Goal: Information Seeking & Learning: Learn about a topic

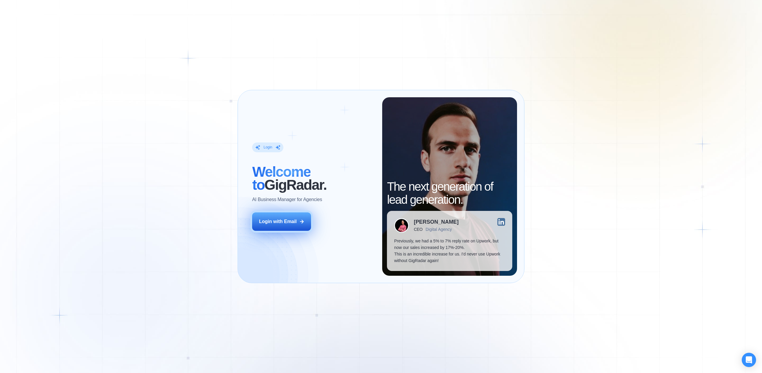
click at [290, 220] on div "Login with Email" at bounding box center [278, 221] width 38 height 7
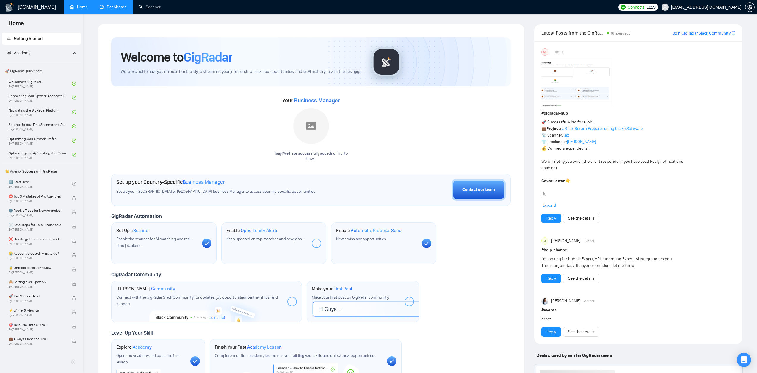
click at [111, 8] on link "Dashboard" at bounding box center [113, 6] width 27 height 5
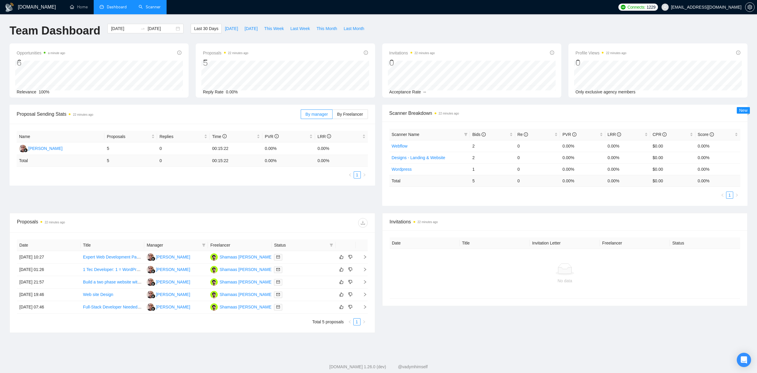
click at [141, 10] on link "Scanner" at bounding box center [150, 6] width 22 height 5
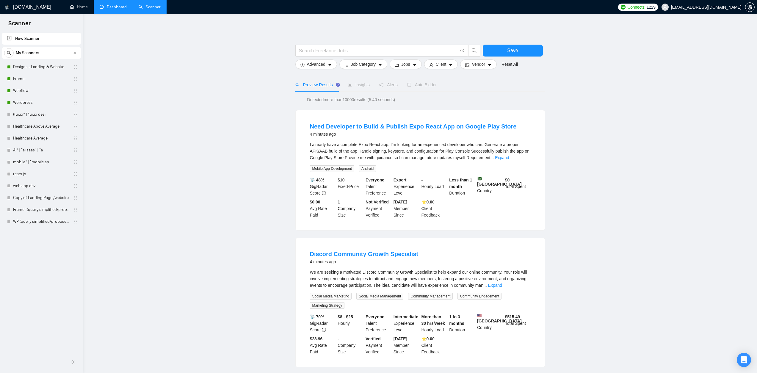
click at [116, 8] on link "Dashboard" at bounding box center [113, 6] width 27 height 5
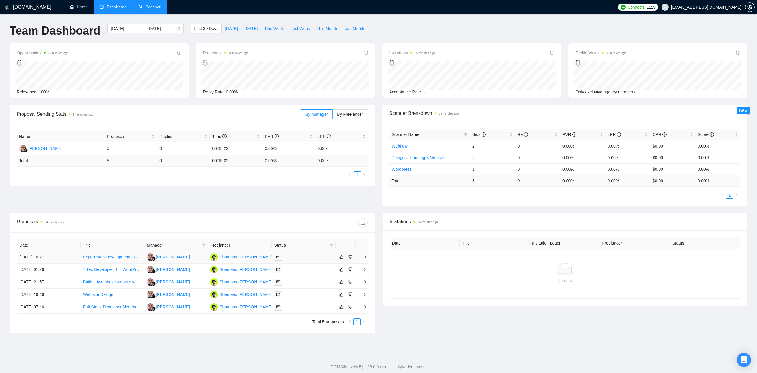
click at [118, 258] on link "Expert Web Development Partner for [URL]" at bounding box center [123, 257] width 80 height 5
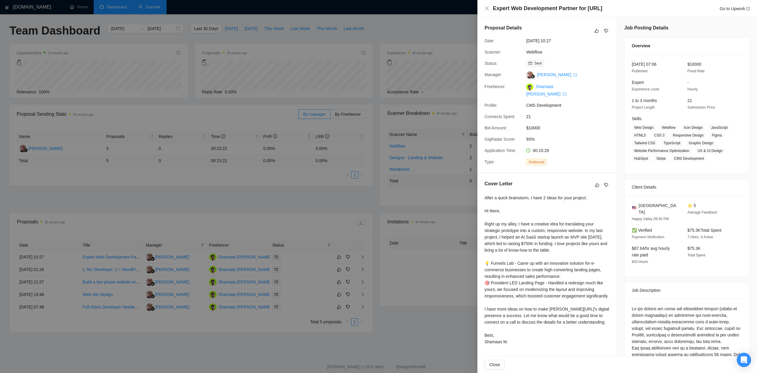
click at [421, 249] on div at bounding box center [378, 186] width 757 height 373
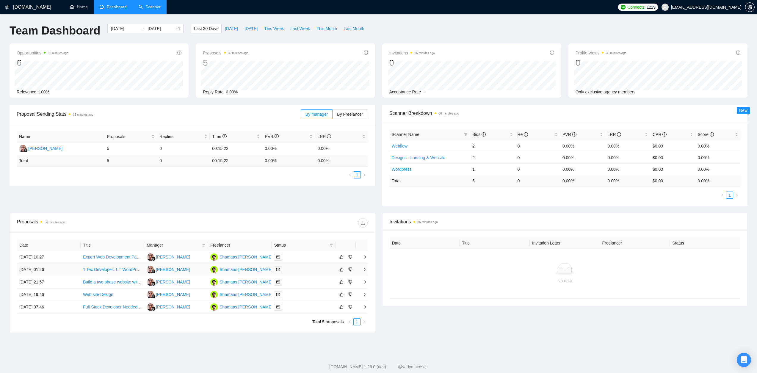
click at [111, 270] on link "1 Tec Developer: 1 = WordPress & LearnDash 2 = SharePoint & React - Australian …" at bounding box center [174, 269] width 183 height 5
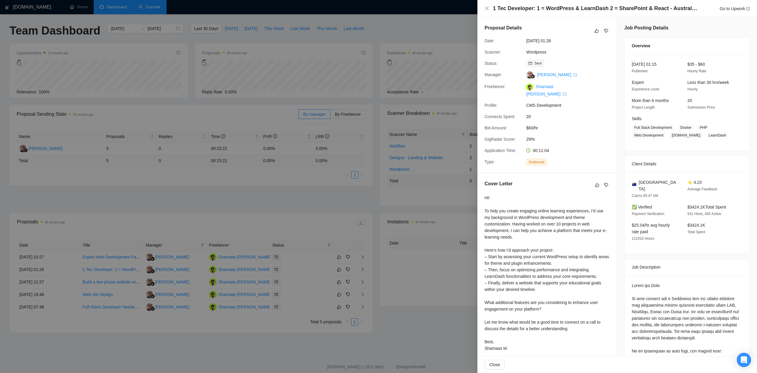
click at [412, 228] on div at bounding box center [378, 186] width 757 height 373
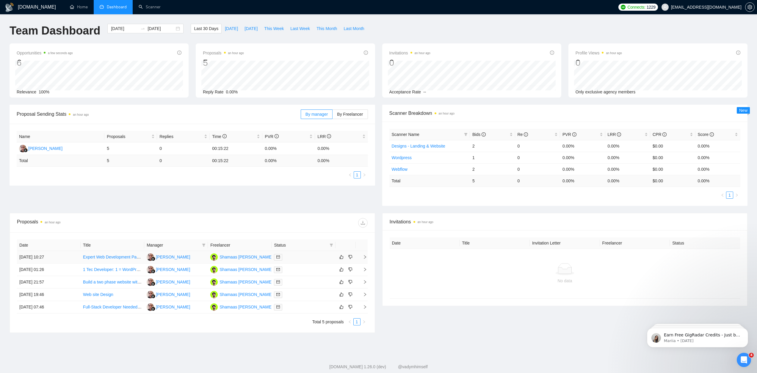
click at [44, 258] on td "[DATE] 10:27" at bounding box center [49, 257] width 64 height 12
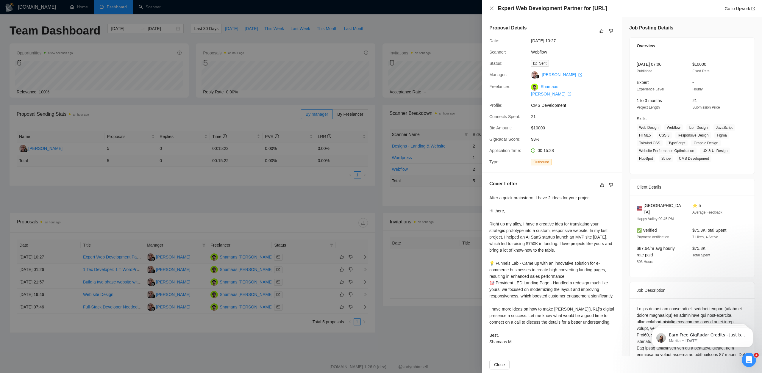
click at [44, 258] on div at bounding box center [381, 186] width 762 height 373
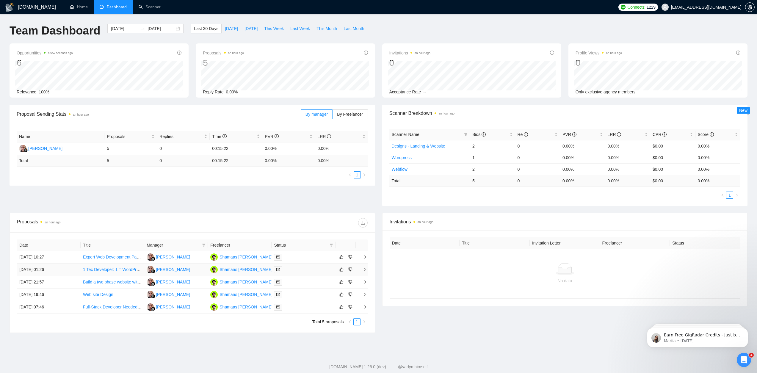
click at [43, 268] on td "[DATE] 01:26" at bounding box center [49, 270] width 64 height 12
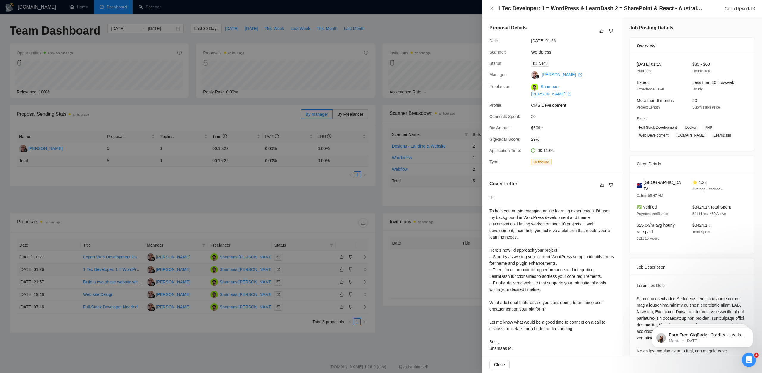
click at [43, 268] on div at bounding box center [381, 186] width 762 height 373
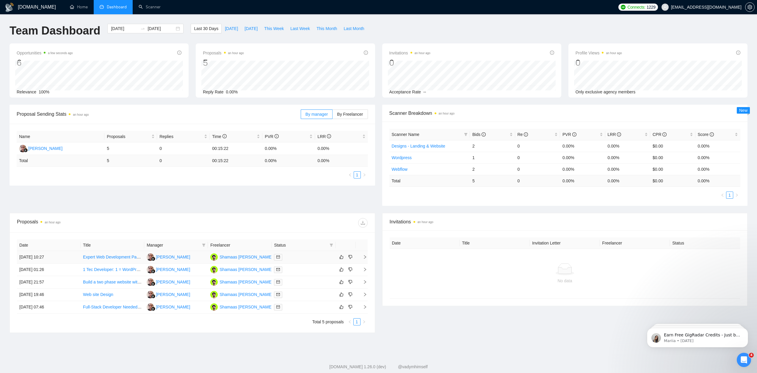
click at [43, 261] on td "[DATE] 10:27" at bounding box center [49, 257] width 64 height 12
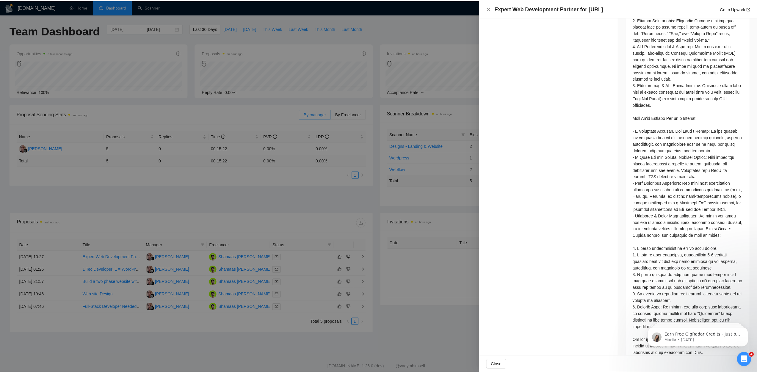
scroll to position [660, 0]
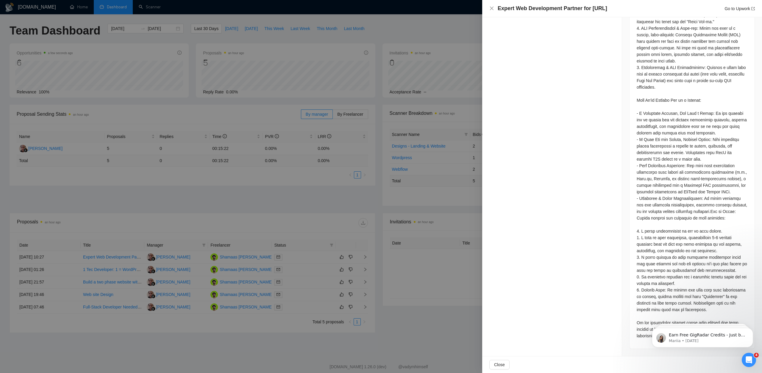
click at [441, 215] on div at bounding box center [381, 186] width 762 height 373
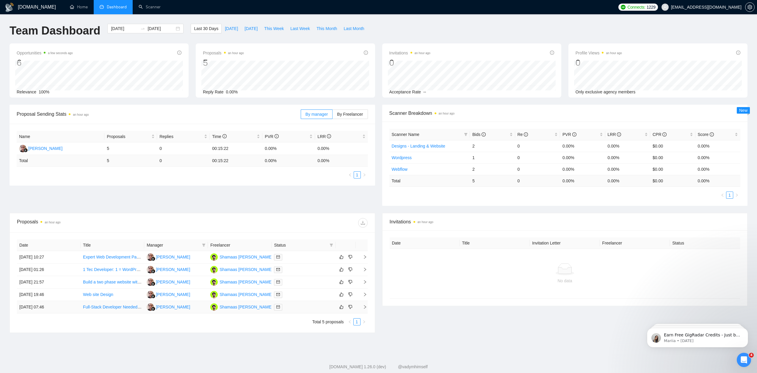
click at [45, 305] on td "[DATE] 07:46" at bounding box center [49, 307] width 64 height 12
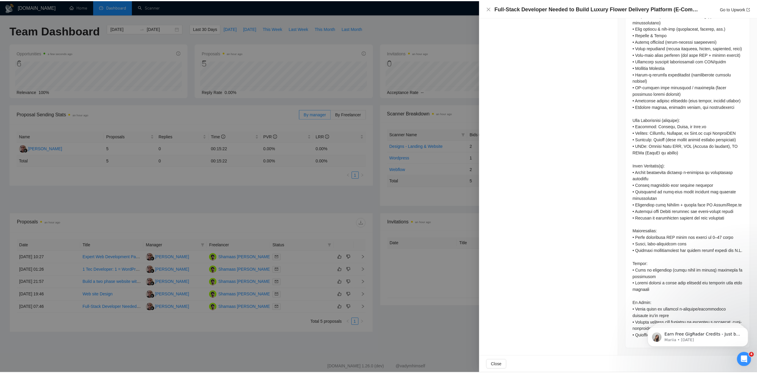
scroll to position [0, 0]
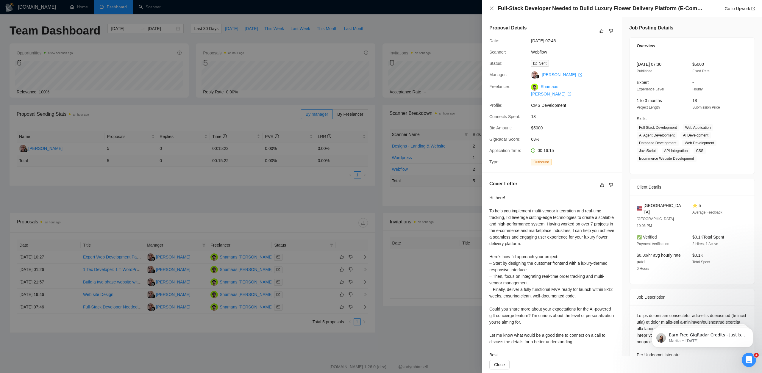
click at [340, 103] on div at bounding box center [381, 186] width 762 height 373
